Goal: Information Seeking & Learning: Check status

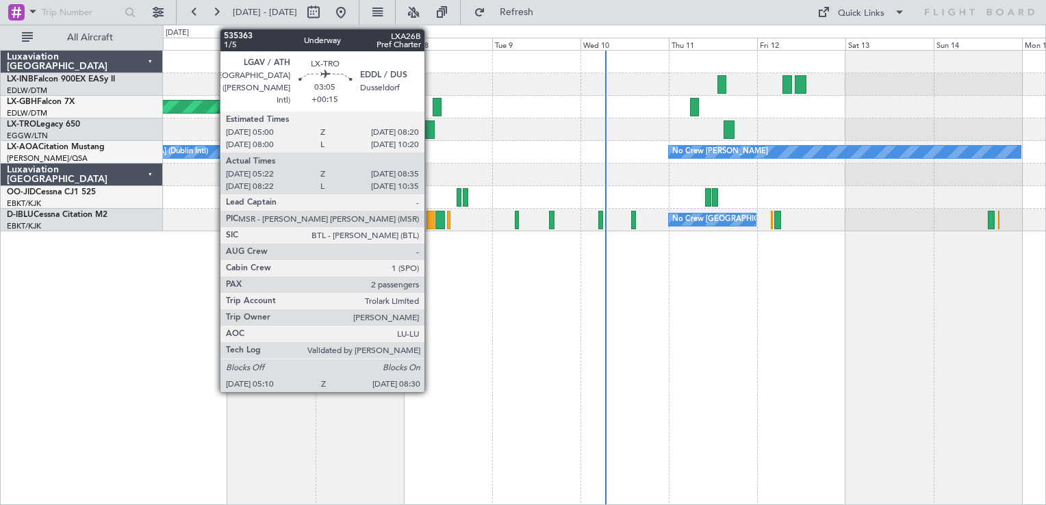
click at [431, 128] on div at bounding box center [428, 129] width 12 height 18
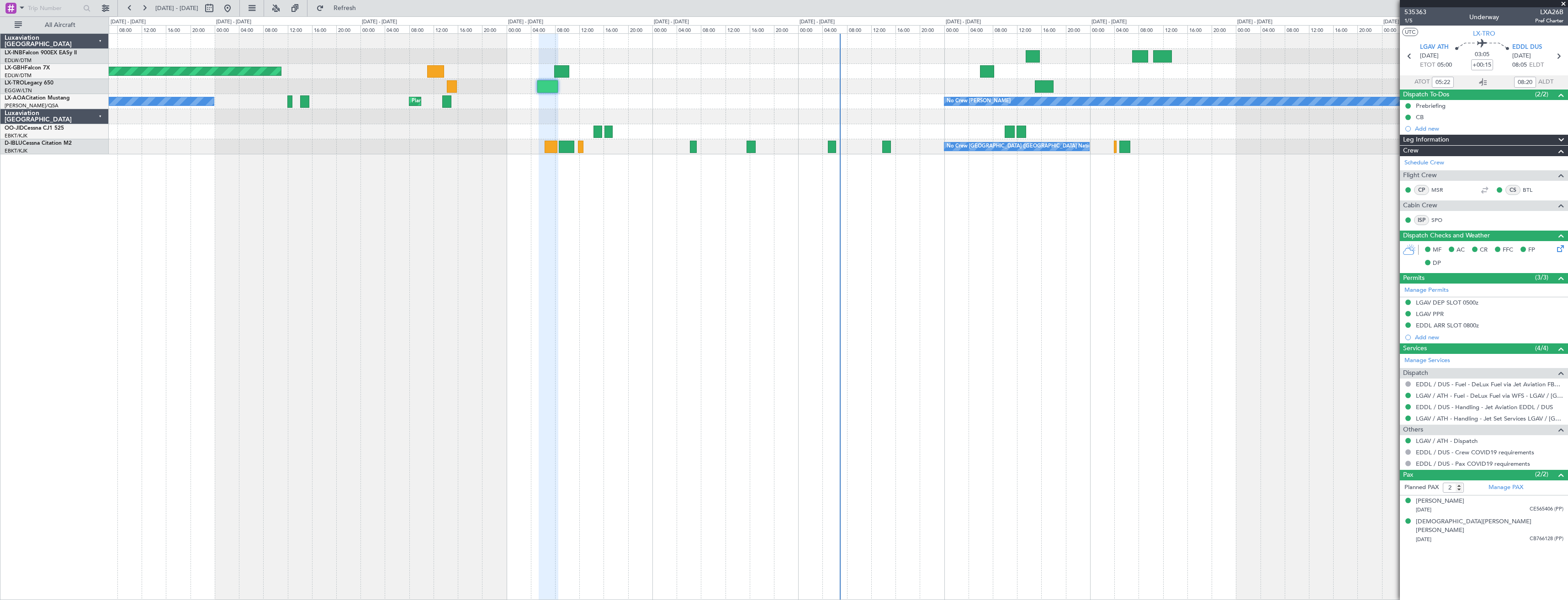
click at [698, 2] on span at bounding box center [1563, 4] width 9 height 8
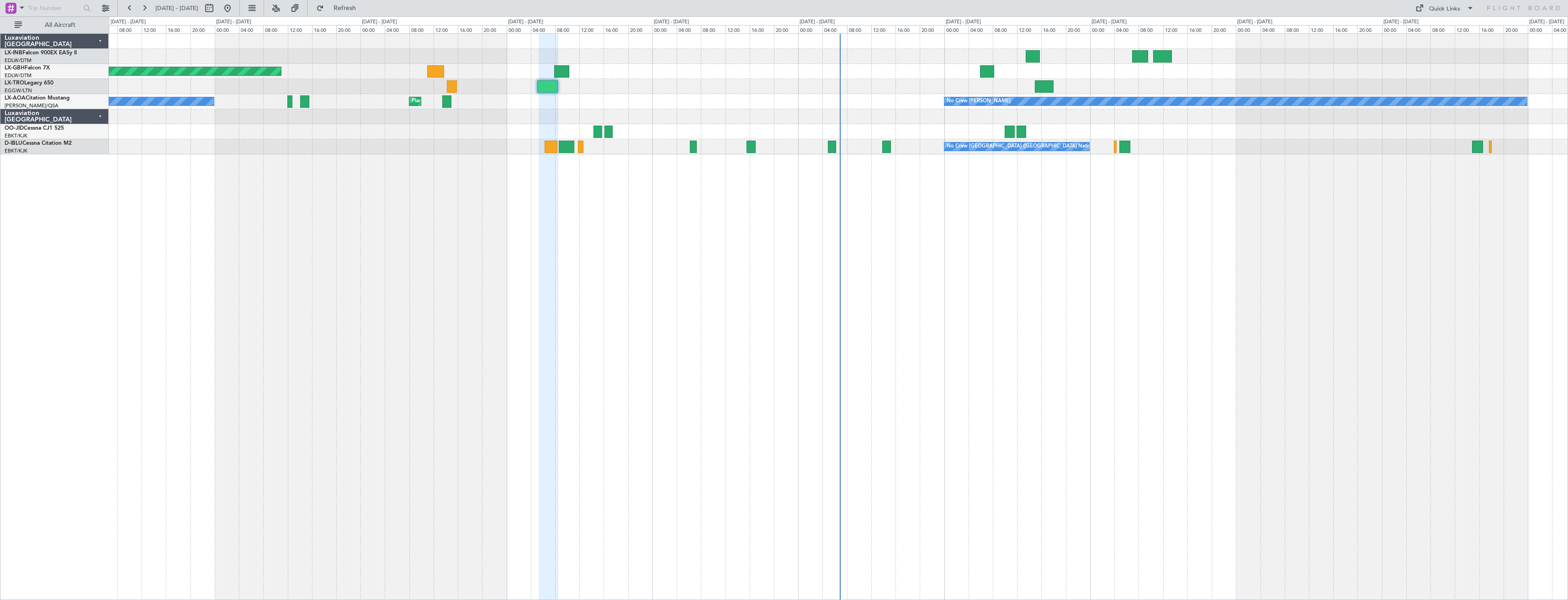
type input "0"
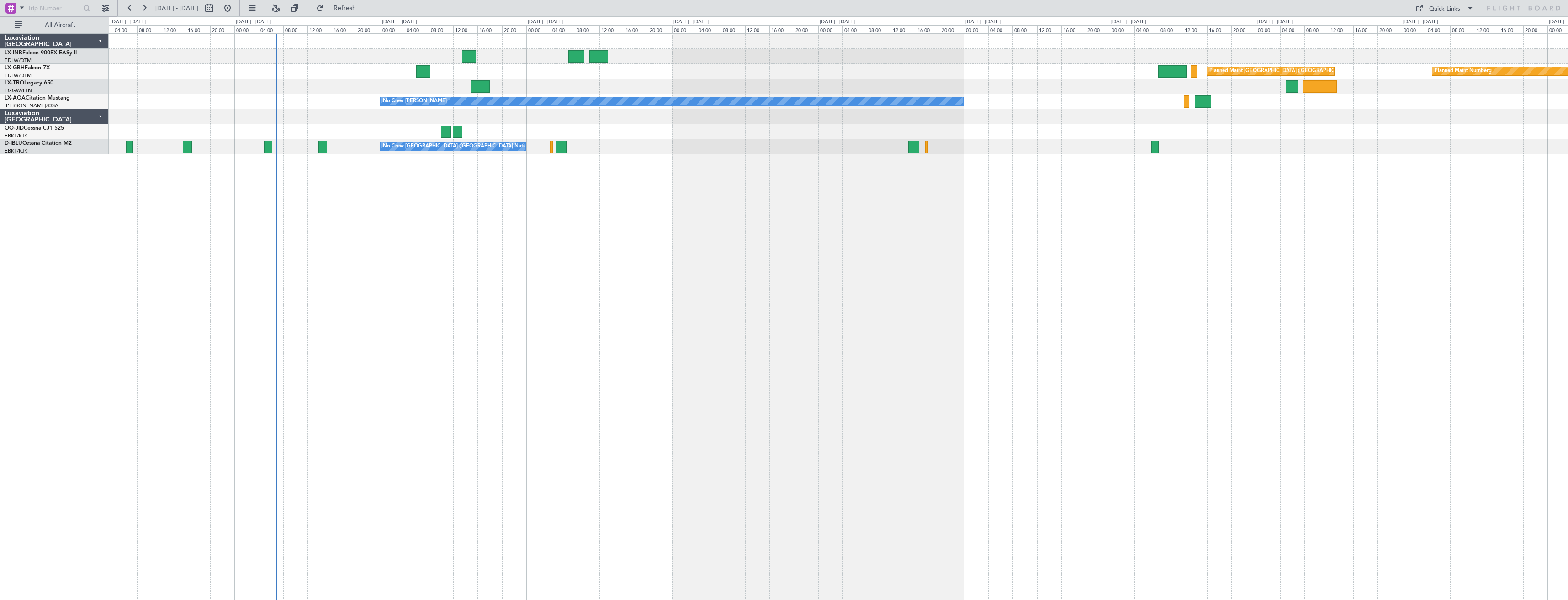
click at [534, 329] on div "Planned Maint Nurnberg Planned Maint [GEOGRAPHIC_DATA] ([GEOGRAPHIC_DATA]) No C…" at bounding box center [838, 316] width 1459 height 567
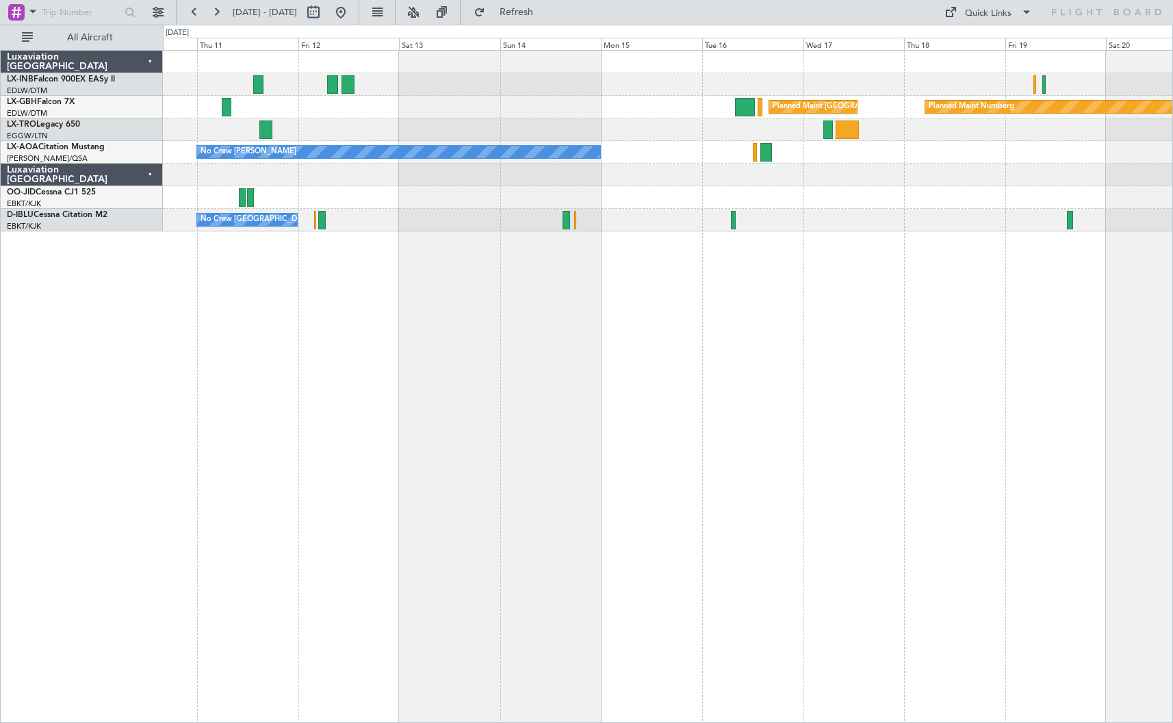
click at [588, 495] on div "Planned Maint [GEOGRAPHIC_DATA] ([GEOGRAPHIC_DATA]) Planned Maint Nurnberg No C…" at bounding box center [668, 386] width 1010 height 673
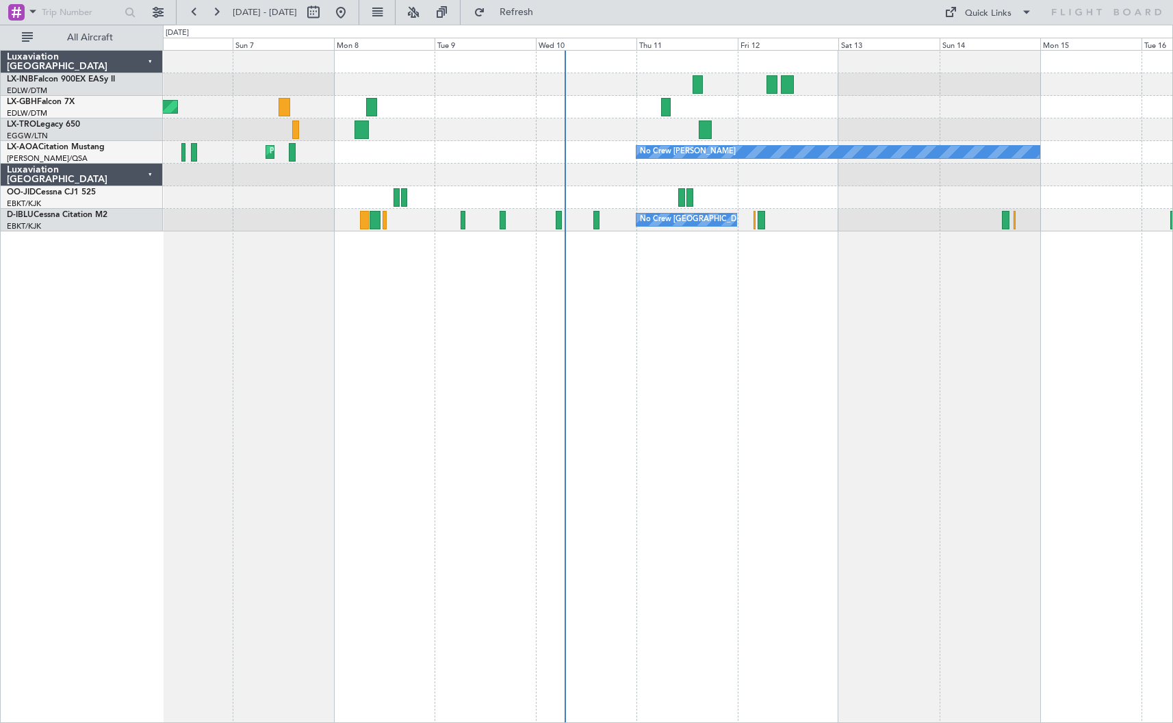
click at [930, 443] on div "Planned Maint [GEOGRAPHIC_DATA] ([GEOGRAPHIC_DATA] Intl) Planned Maint [GEOGRAP…" at bounding box center [668, 386] width 1010 height 673
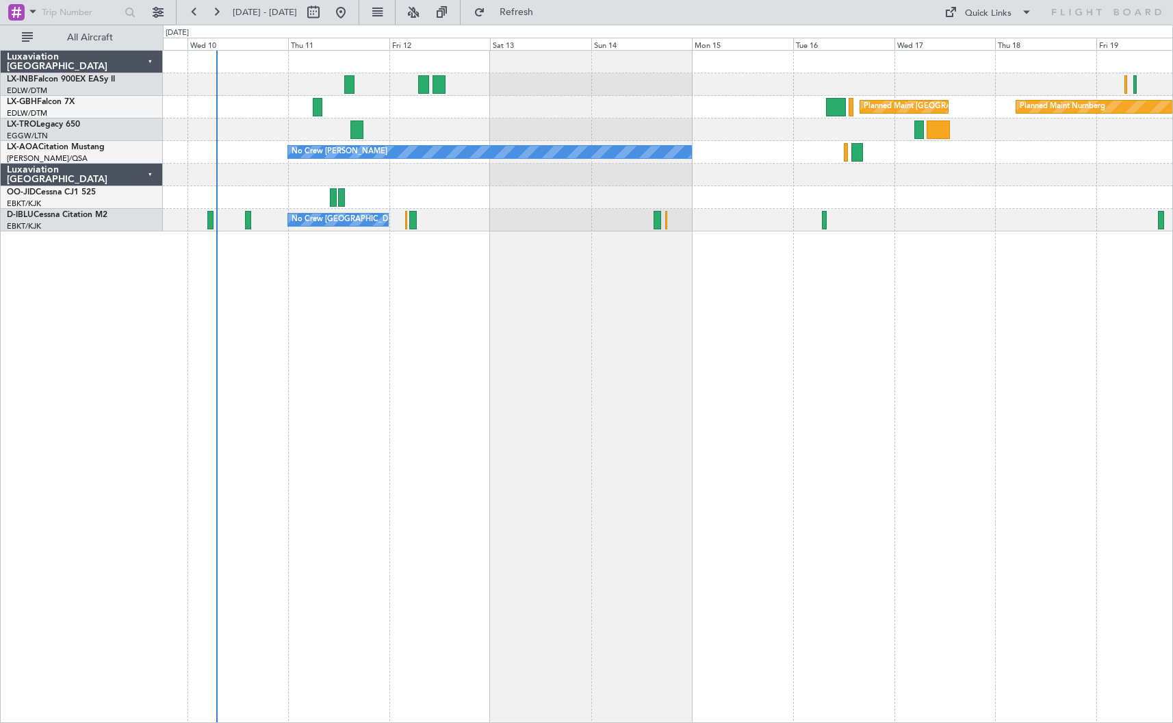
click at [318, 485] on div "Planned Maint [GEOGRAPHIC_DATA] ([GEOGRAPHIC_DATA]) Planned Maint Nurnberg No C…" at bounding box center [668, 386] width 1010 height 673
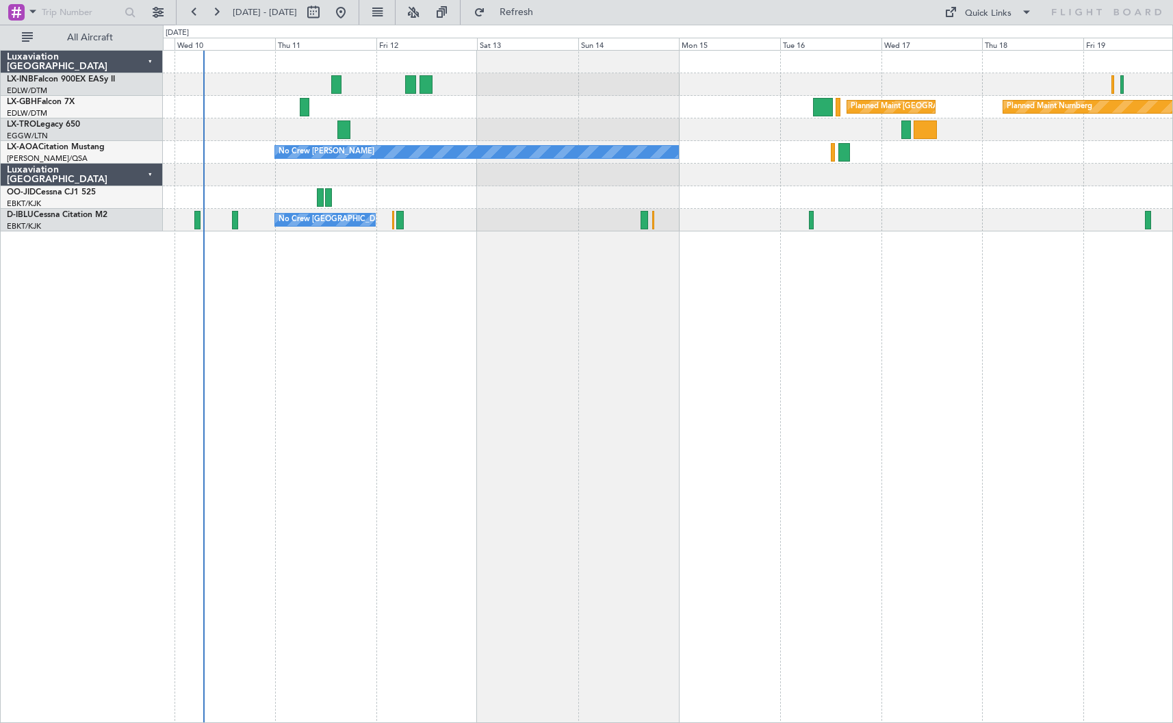
click at [363, 450] on div "Planned Maint [GEOGRAPHIC_DATA] ([GEOGRAPHIC_DATA]) Planned Maint Nurnberg No C…" at bounding box center [668, 386] width 1010 height 673
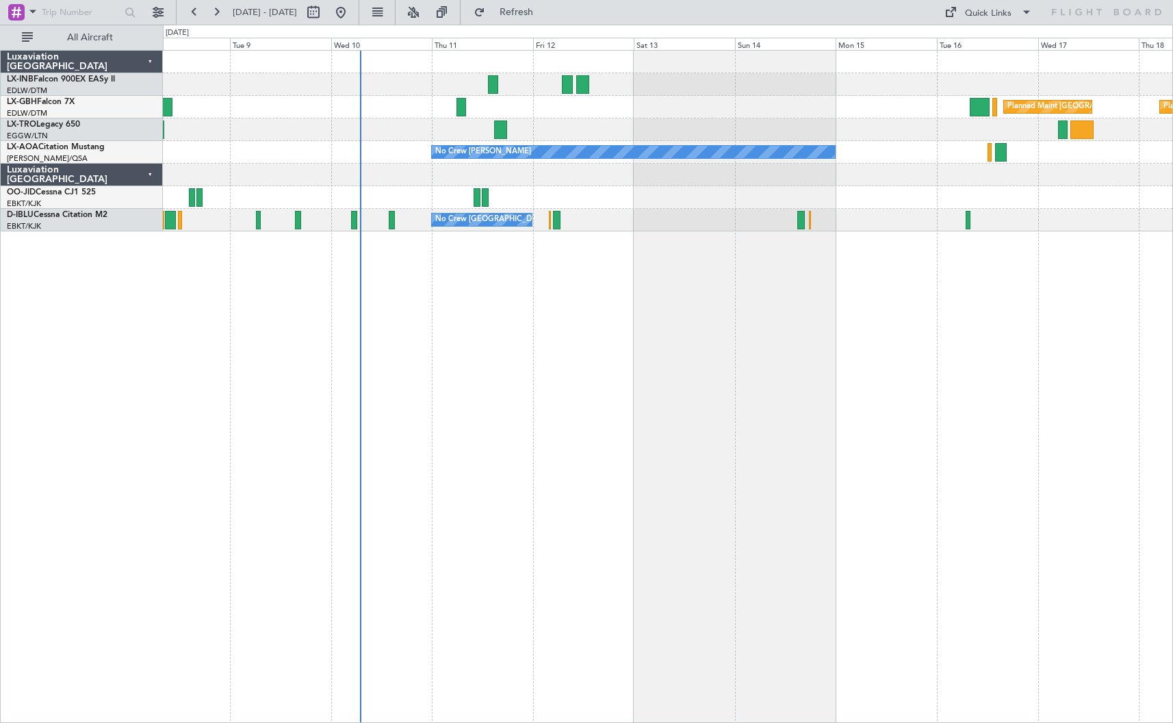
click at [584, 412] on div "Planned Maint [GEOGRAPHIC_DATA] ([GEOGRAPHIC_DATA]) Planned Maint Nurnberg Plan…" at bounding box center [668, 386] width 1010 height 673
click at [214, 13] on button at bounding box center [216, 12] width 22 height 22
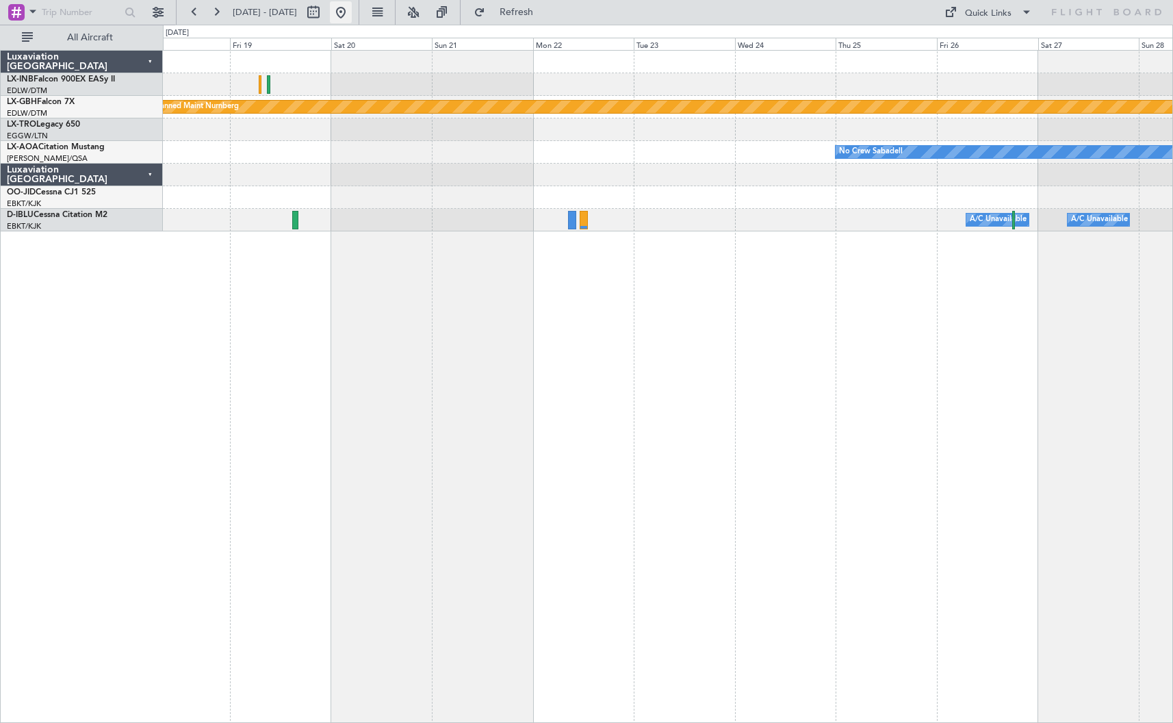
click at [352, 12] on button at bounding box center [341, 12] width 22 height 22
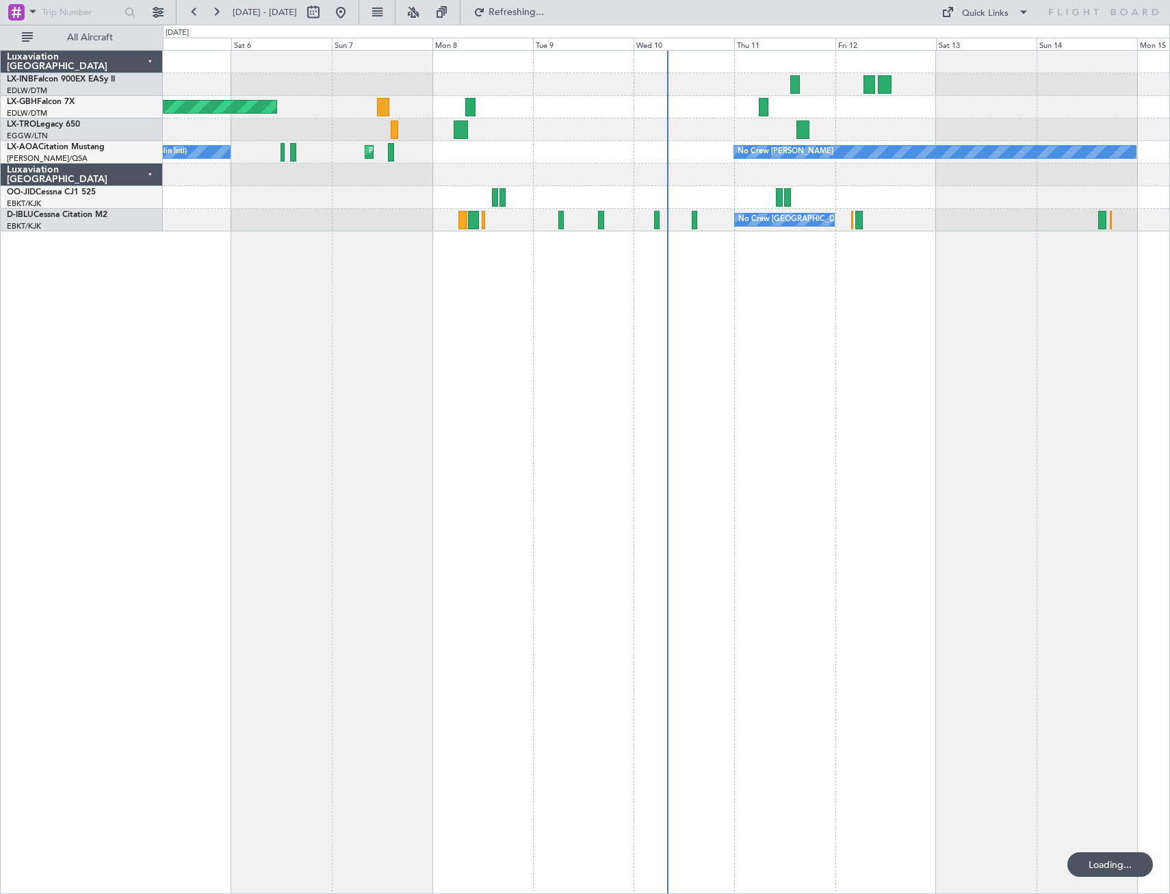
click at [138, 475] on div "Planned Maint [GEOGRAPHIC_DATA] ([GEOGRAPHIC_DATA] Intl) Planned Maint [GEOGRAP…" at bounding box center [585, 459] width 1170 height 869
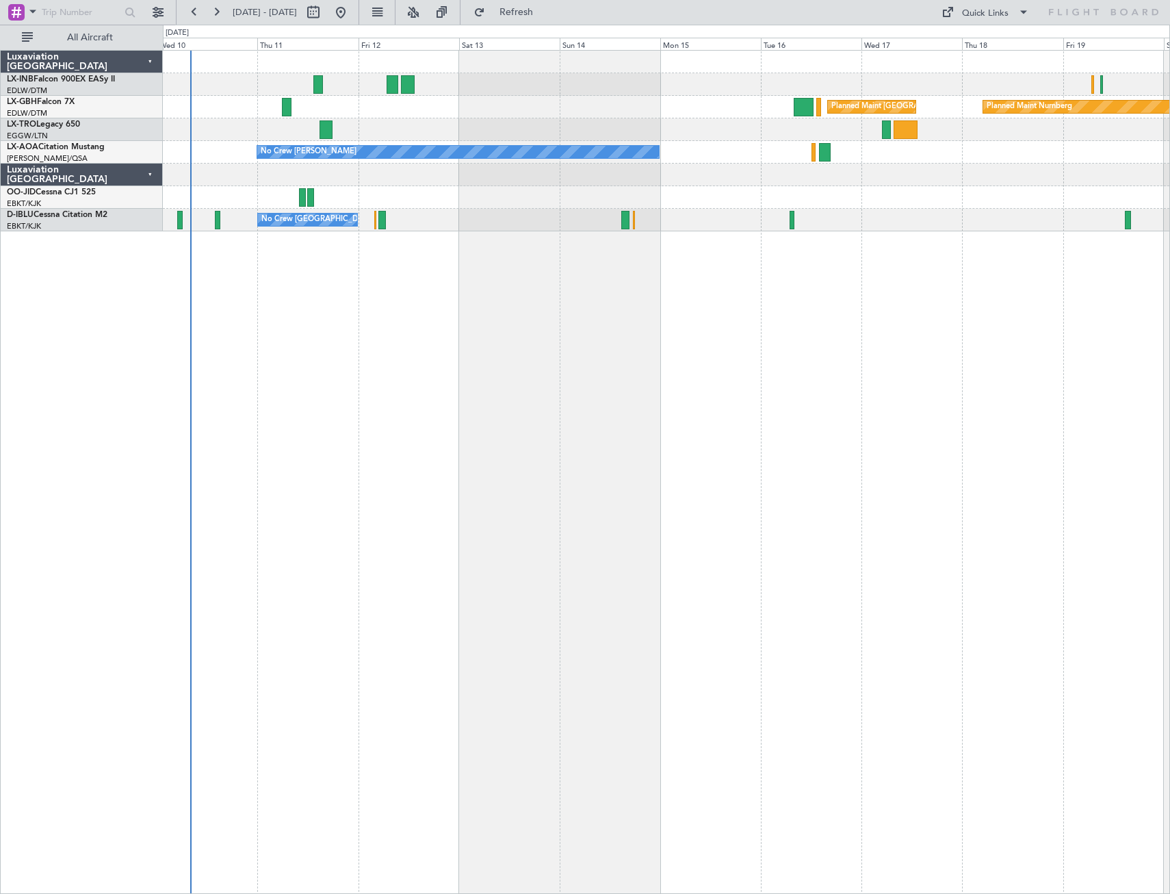
click at [482, 307] on div "Planned Maint Nurnberg Planned Maint [GEOGRAPHIC_DATA] ([GEOGRAPHIC_DATA]) No C…" at bounding box center [666, 472] width 1007 height 844
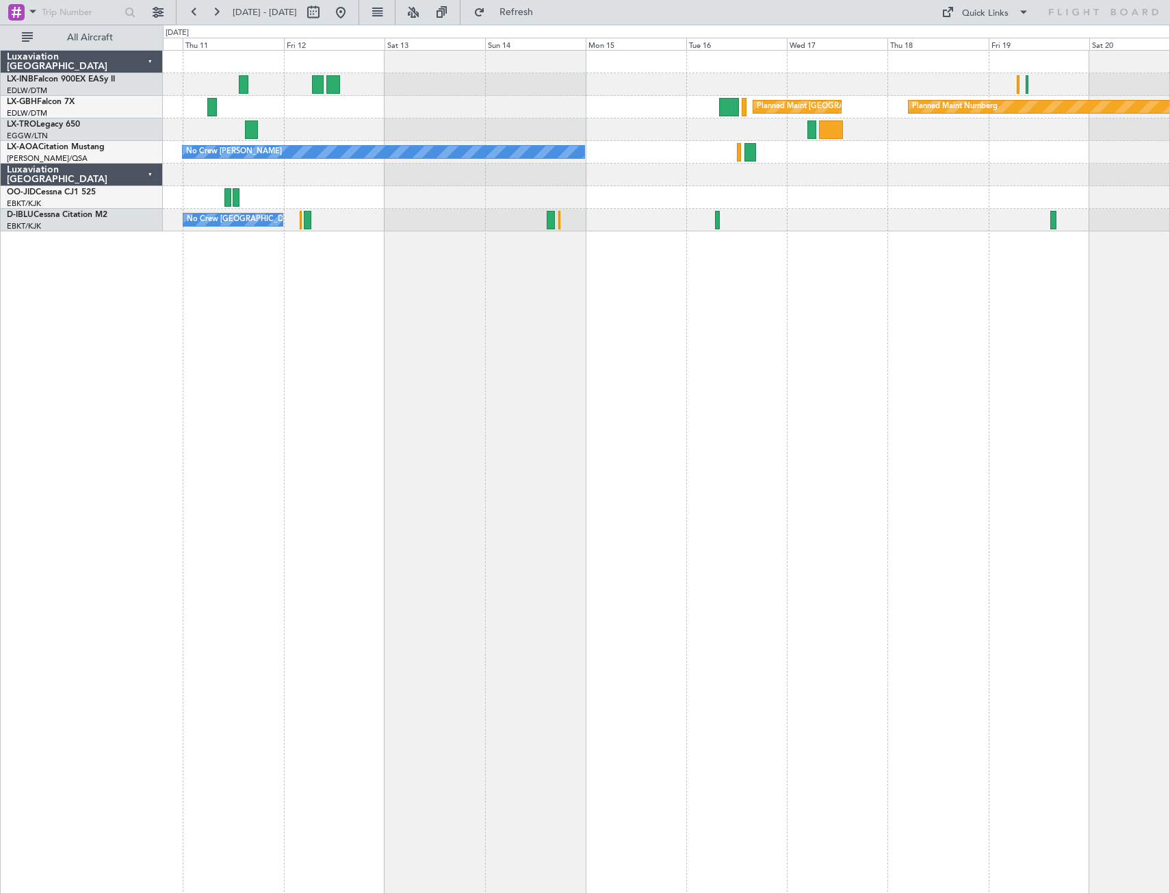
click at [486, 326] on div "Planned Maint [GEOGRAPHIC_DATA] ([GEOGRAPHIC_DATA]) Planned Maint Nurnberg No C…" at bounding box center [666, 472] width 1007 height 844
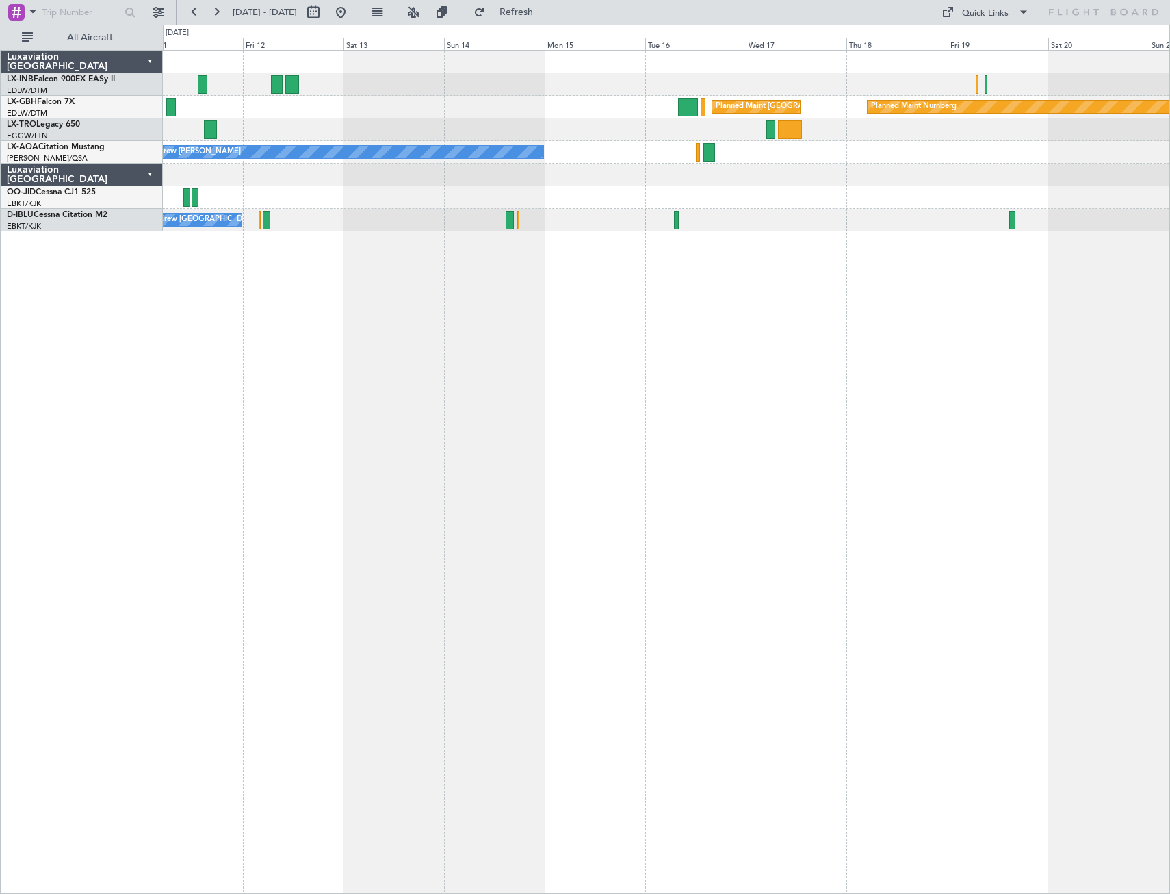
click at [458, 299] on div "Planned Maint [GEOGRAPHIC_DATA] ([GEOGRAPHIC_DATA]) Planned Maint Nurnberg No C…" at bounding box center [666, 472] width 1007 height 844
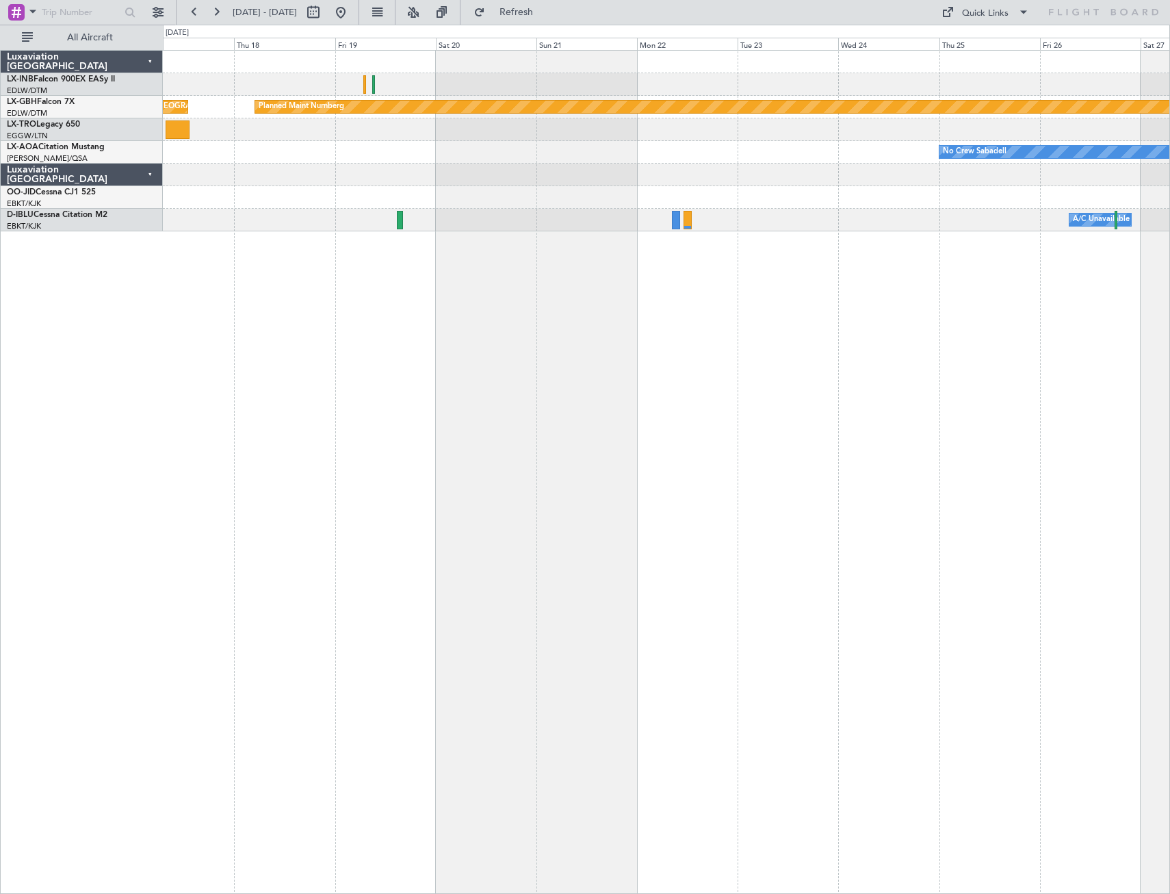
click at [374, 355] on div "Planned Maint [GEOGRAPHIC_DATA] ([GEOGRAPHIC_DATA]) Planned Maint Nurnberg No C…" at bounding box center [666, 472] width 1007 height 844
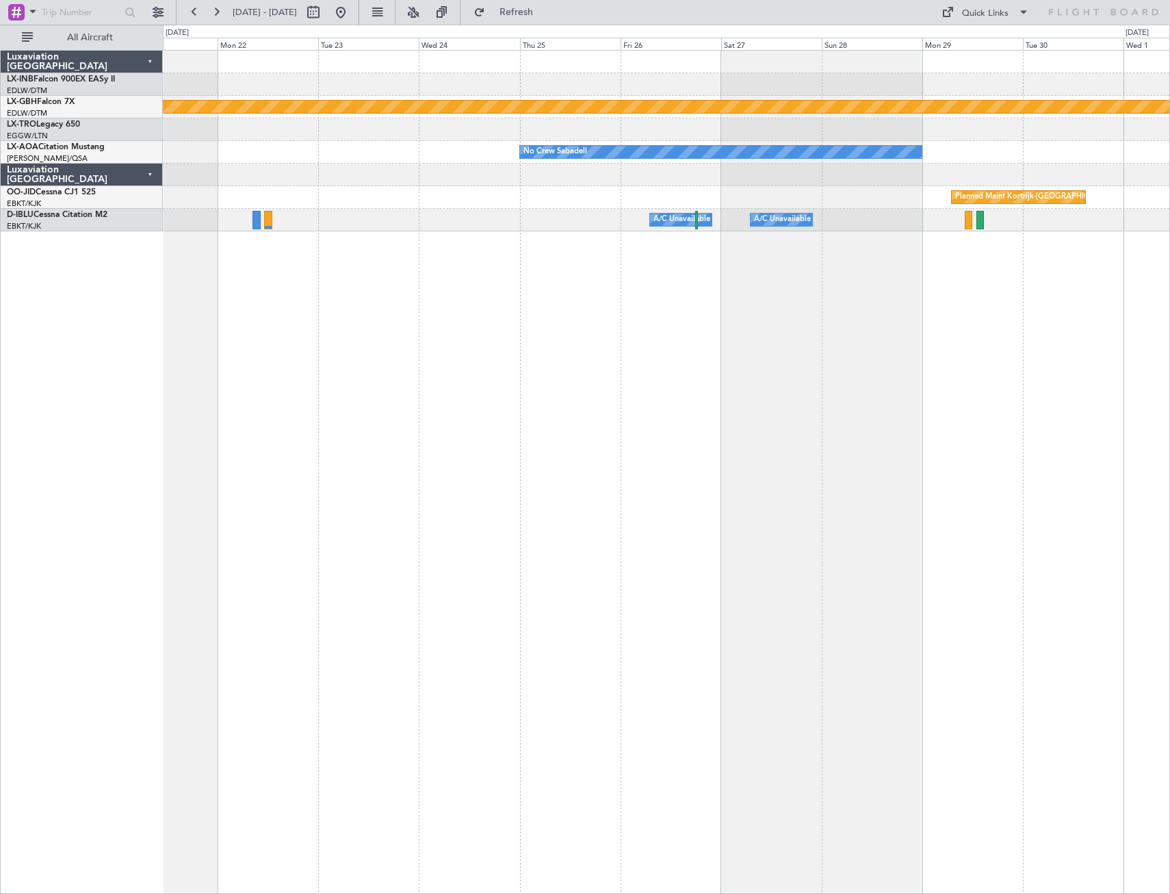
click at [466, 342] on div "Planned Maint Nurnberg No Crew Sabadell Planned Maint [GEOGRAPHIC_DATA]-[GEOGRA…" at bounding box center [666, 472] width 1007 height 844
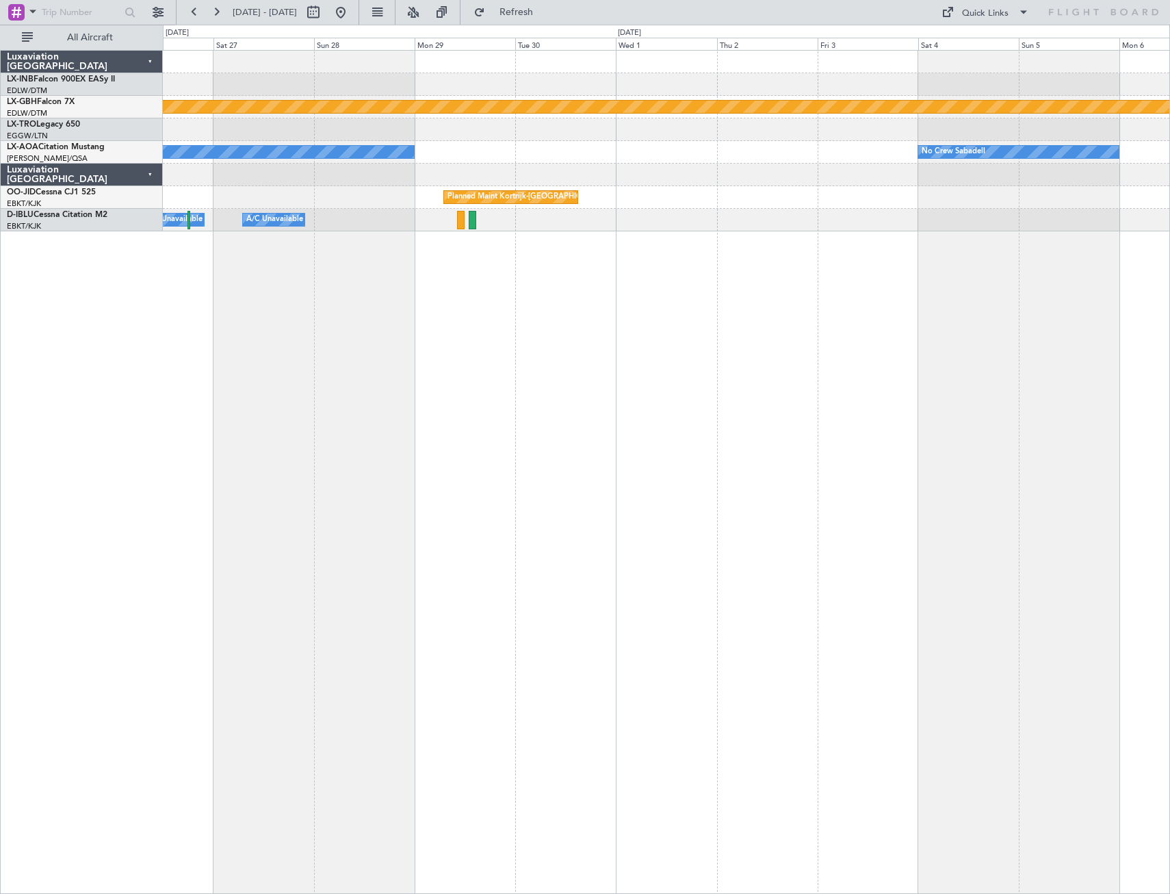
click at [240, 415] on div "Planned Maint Nurnberg No Crew Sabadell No Crew Sabadell Planned Maint [GEOGRAP…" at bounding box center [666, 472] width 1007 height 844
click at [1020, 384] on div "Planned Maint Nurnberg No Crew Sabadell No Crew Sabadell Planned Maint [GEOGRAP…" at bounding box center [666, 472] width 1007 height 844
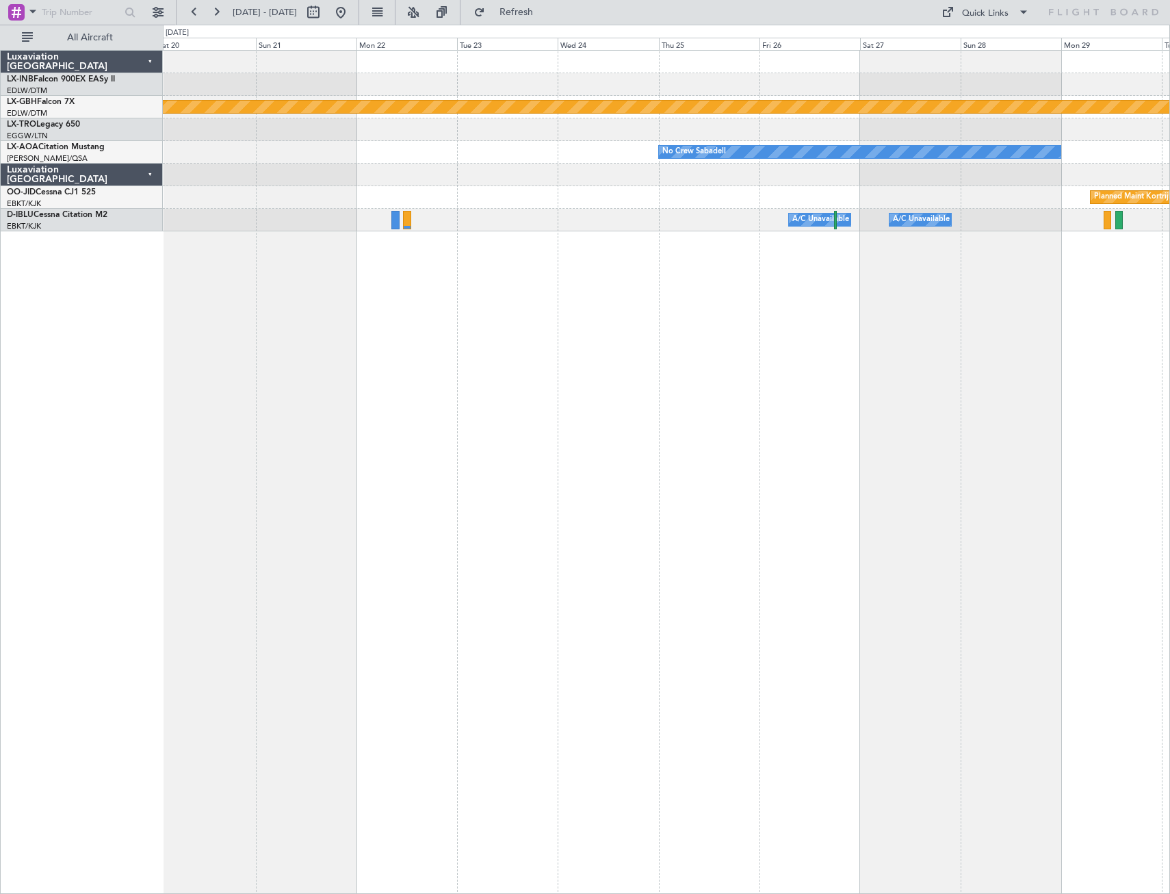
click at [946, 400] on div "Planned Maint Nurnberg No Crew Sabadell Planned Maint [GEOGRAPHIC_DATA]-[GEOGRA…" at bounding box center [666, 472] width 1007 height 844
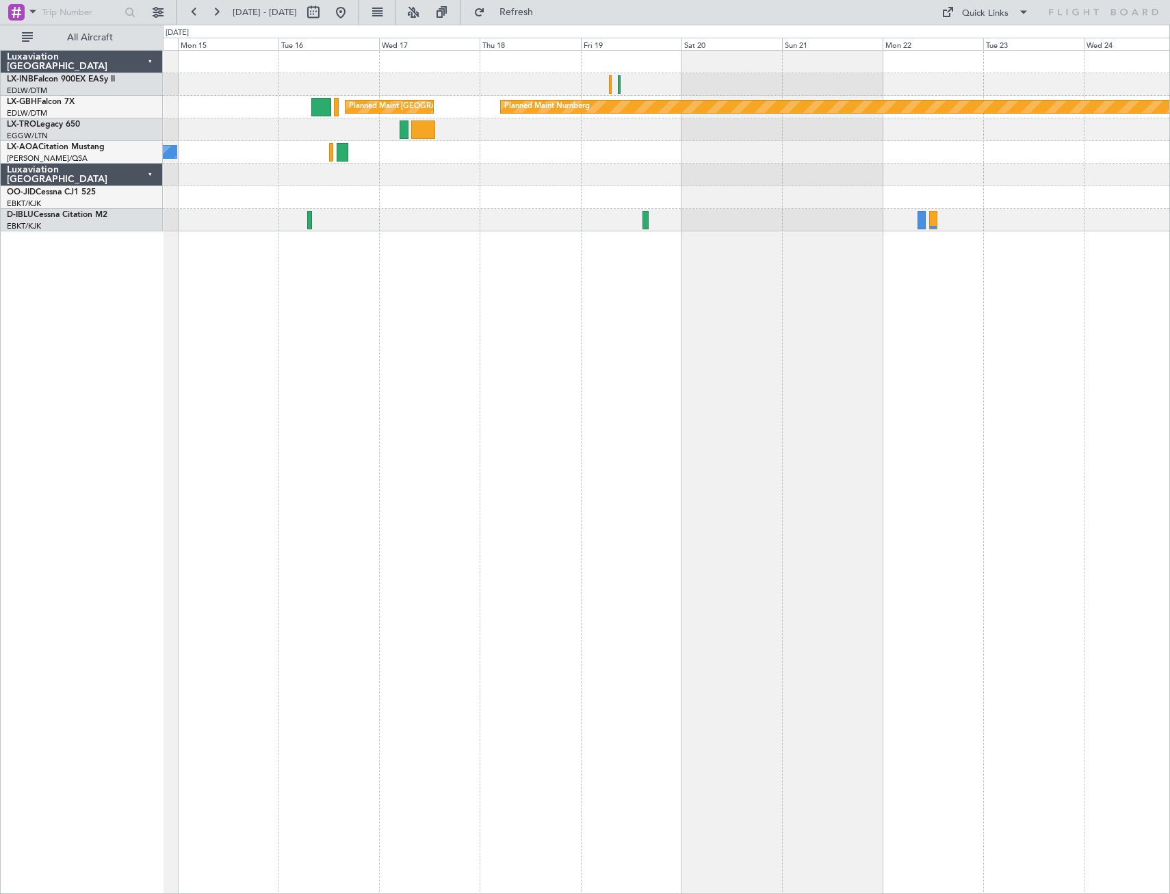
click at [801, 436] on div "Planned Maint Nurnberg Planned Maint [GEOGRAPHIC_DATA] ([GEOGRAPHIC_DATA]) No C…" at bounding box center [666, 472] width 1007 height 844
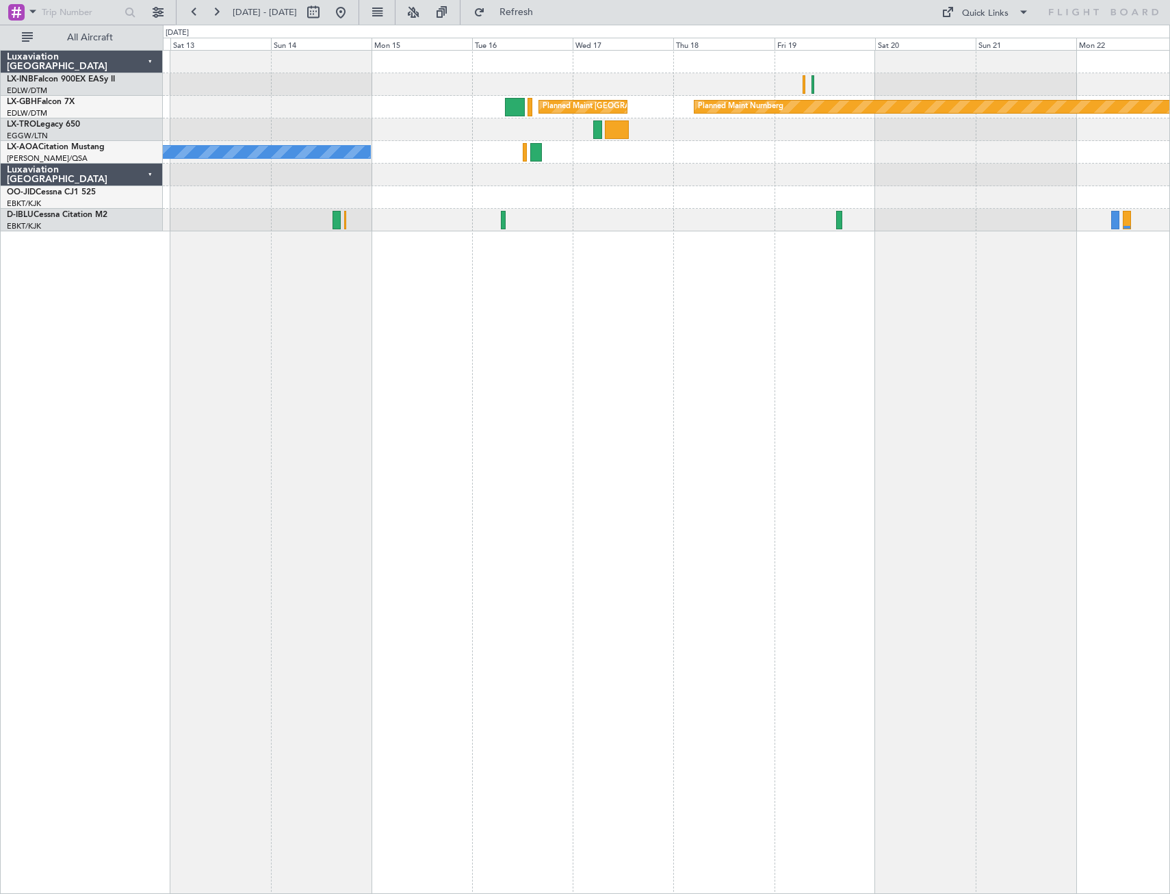
click at [723, 484] on div "Planned Maint Nurnberg Planned Maint [GEOGRAPHIC_DATA] ([GEOGRAPHIC_DATA]) No C…" at bounding box center [666, 472] width 1007 height 844
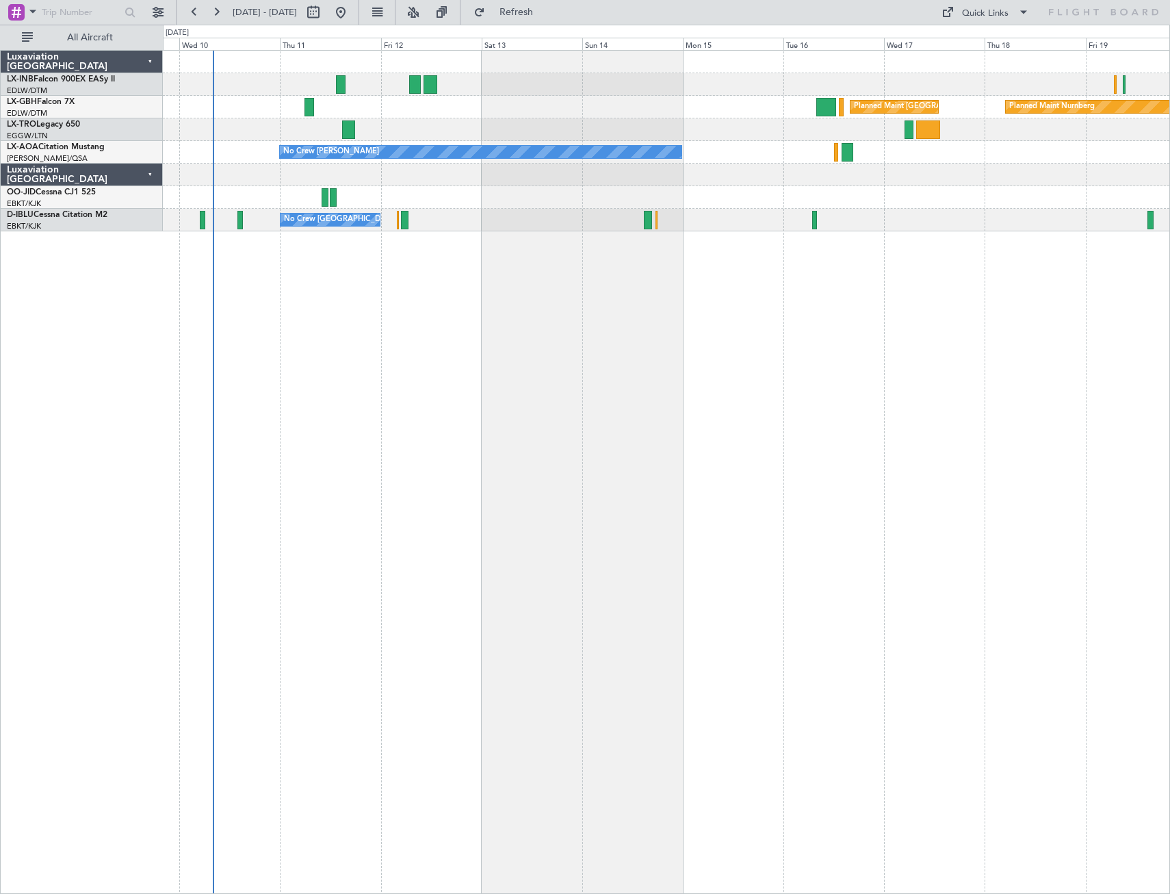
click at [586, 491] on div "Planned Maint Nurnberg Planned Maint [GEOGRAPHIC_DATA] ([GEOGRAPHIC_DATA]) No C…" at bounding box center [666, 472] width 1007 height 844
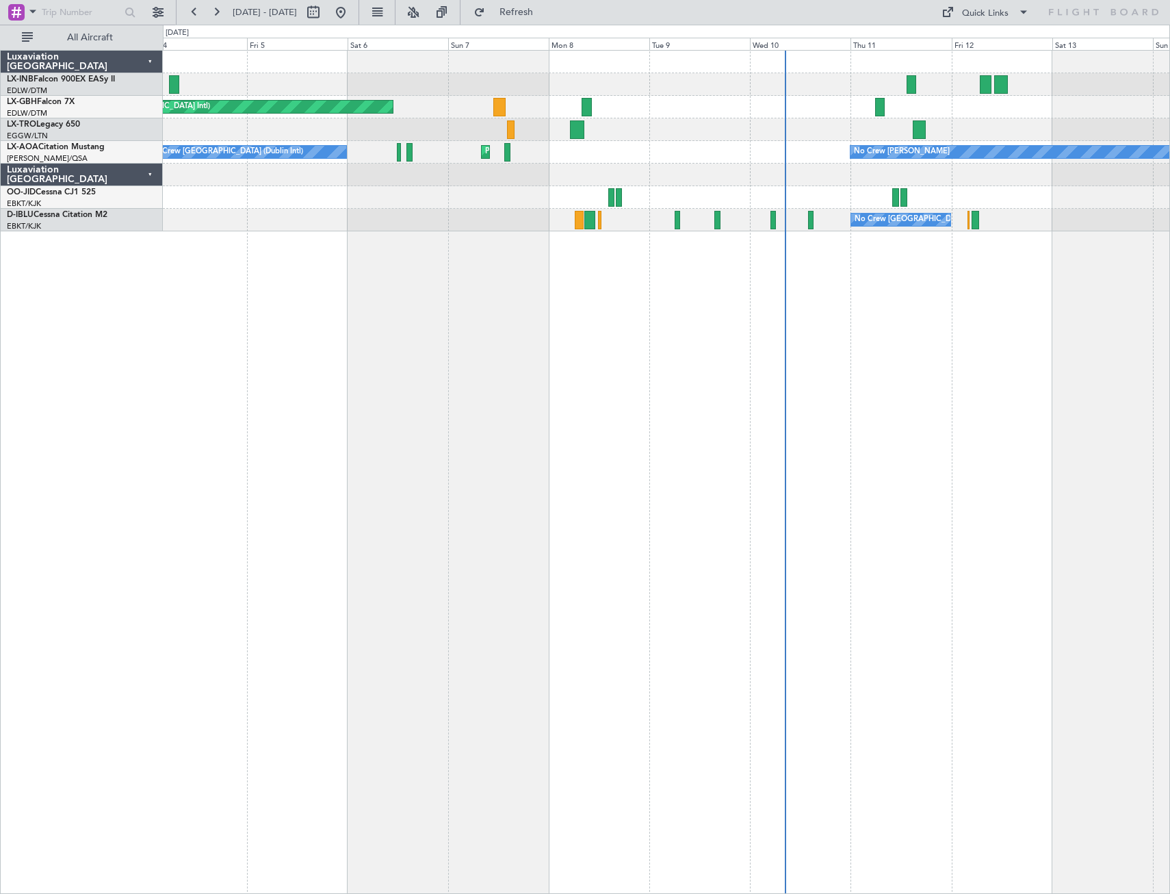
click at [996, 337] on div "Unplanned Maint [GEOGRAPHIC_DATA] (Al Maktoum Intl) Planned Maint [GEOGRAPHIC_D…" at bounding box center [666, 472] width 1007 height 844
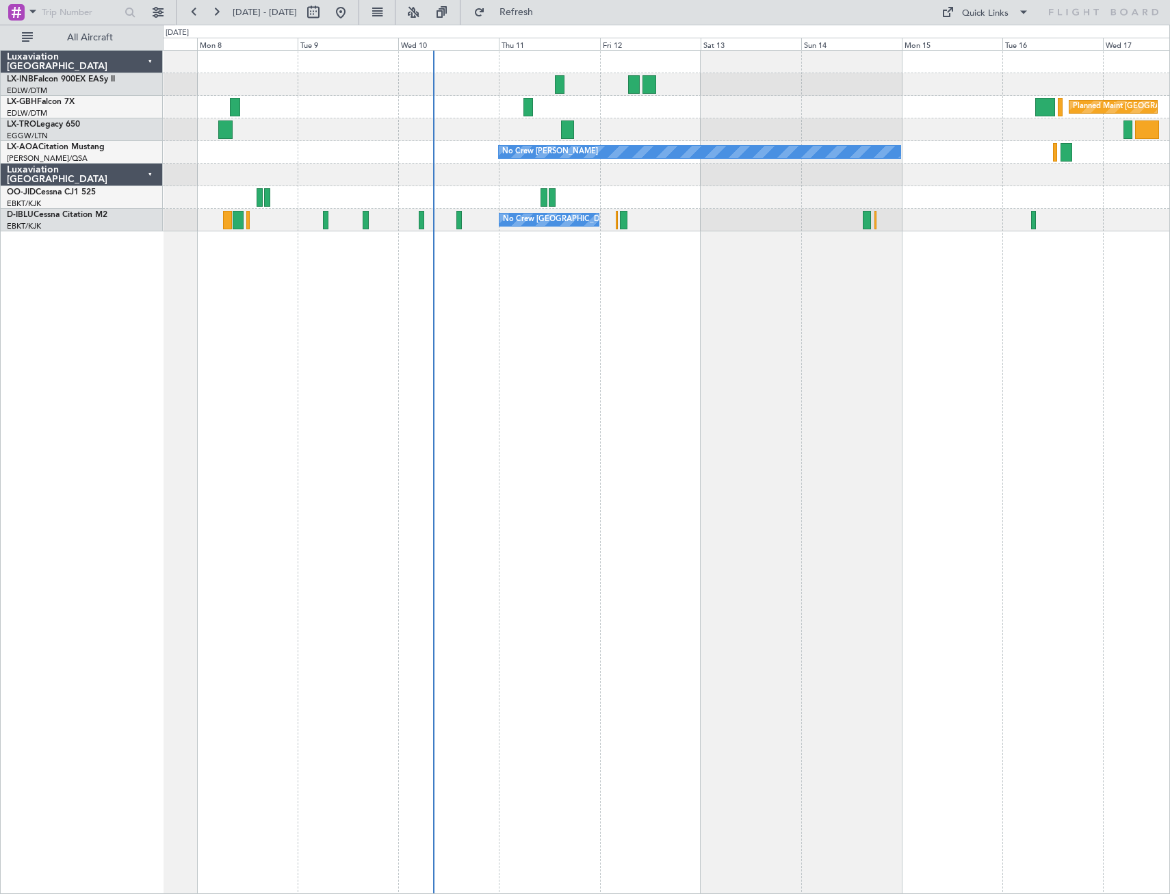
click at [105, 504] on div "Planned Maint [GEOGRAPHIC_DATA] ([GEOGRAPHIC_DATA]) Planned Maint Nurnberg Plan…" at bounding box center [585, 459] width 1170 height 869
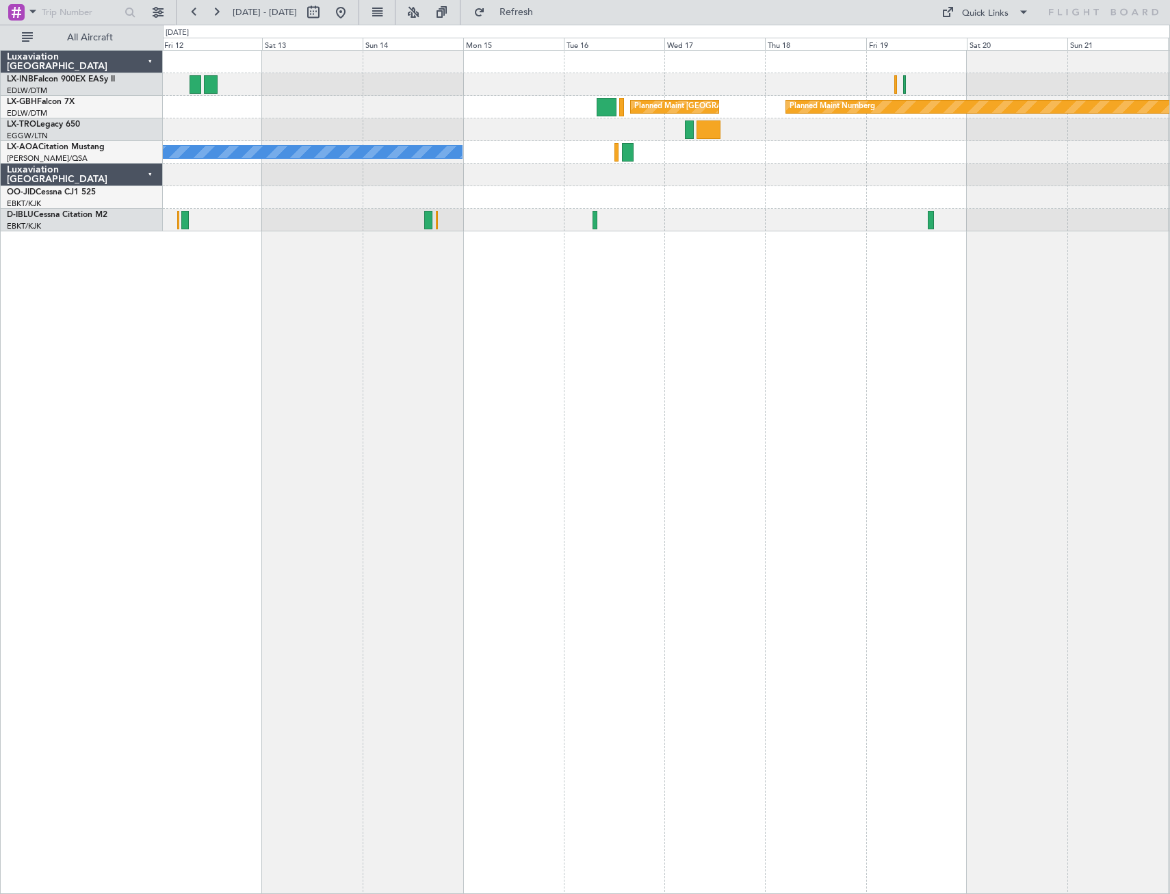
click at [440, 504] on div "Planned Maint [GEOGRAPHIC_DATA] ([GEOGRAPHIC_DATA]) Planned Maint Nurnberg No C…" at bounding box center [666, 472] width 1007 height 844
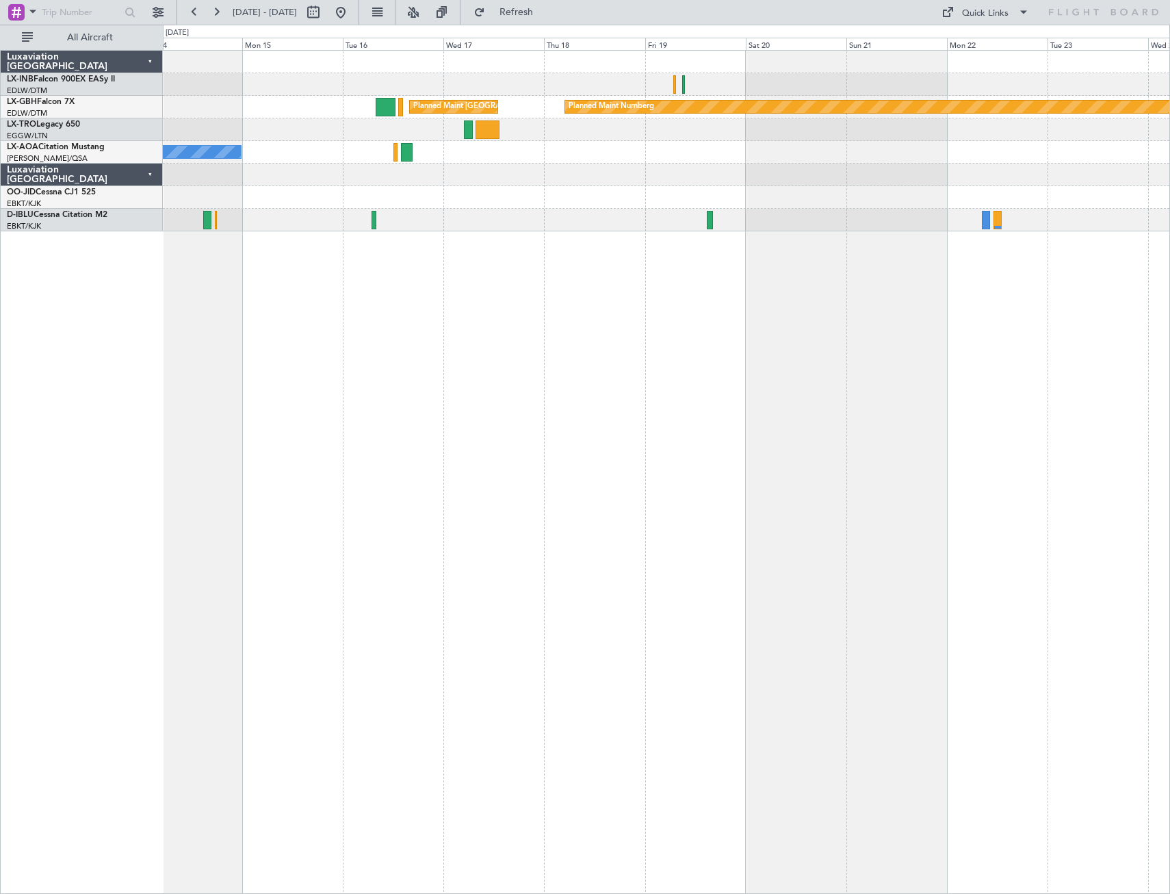
click at [476, 400] on div "Planned Maint [GEOGRAPHIC_DATA] ([GEOGRAPHIC_DATA]) Planned Maint Nurnberg No C…" at bounding box center [666, 472] width 1007 height 844
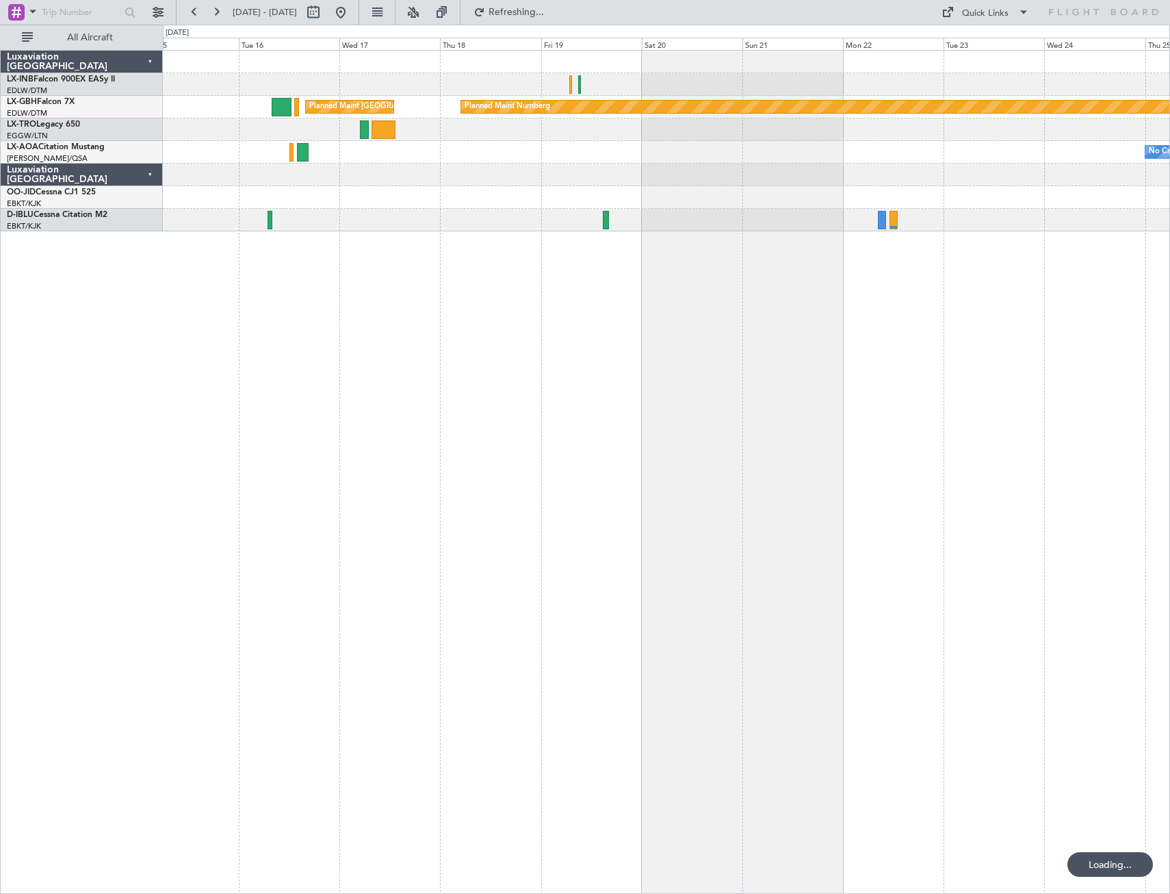
click at [734, 461] on div "Planned Maint Nurnberg Planned Maint [GEOGRAPHIC_DATA] ([GEOGRAPHIC_DATA]) No C…" at bounding box center [666, 472] width 1007 height 844
